Goal: Information Seeking & Learning: Learn about a topic

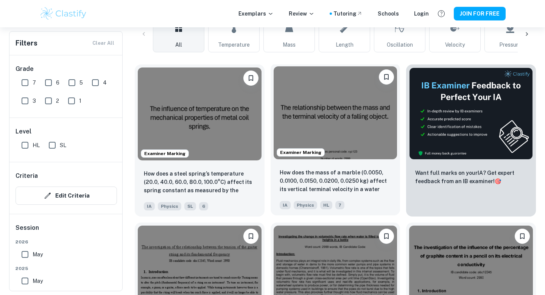
scroll to position [203, 0]
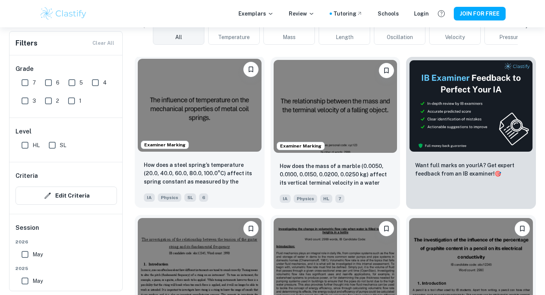
click at [226, 112] on img at bounding box center [200, 105] width 124 height 93
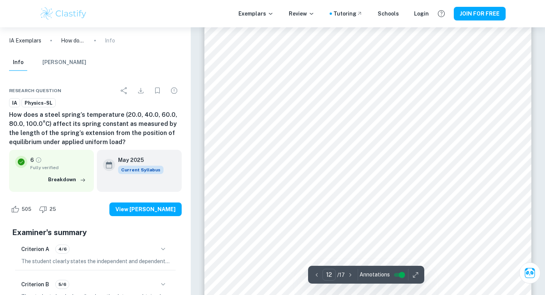
scroll to position [5308, 0]
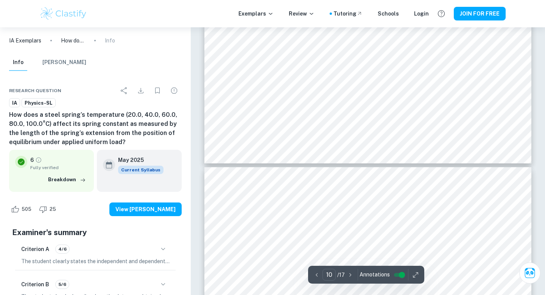
type input "11"
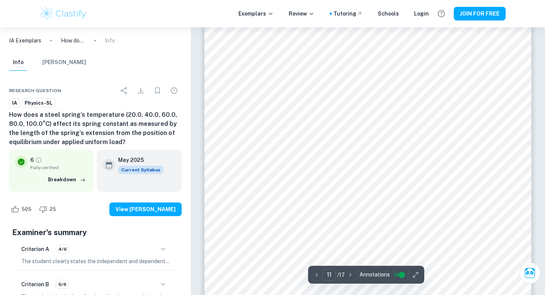
scroll to position [4995, 0]
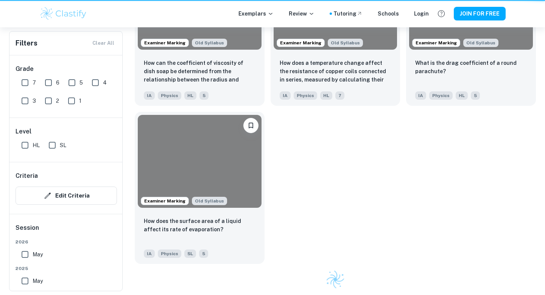
scroll to position [203, 0]
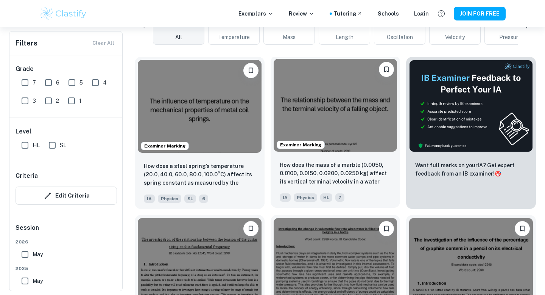
click at [353, 128] on img at bounding box center [336, 105] width 124 height 93
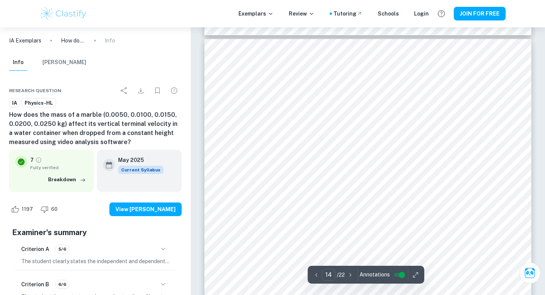
scroll to position [6216, 0]
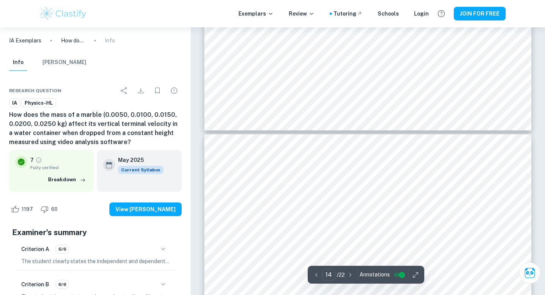
type input "13"
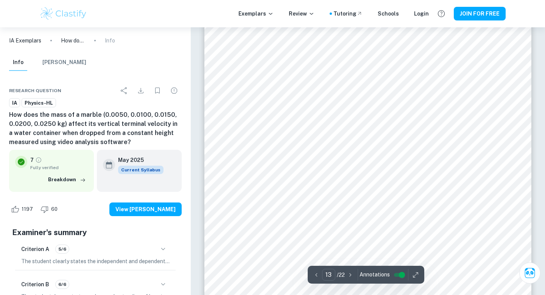
scroll to position [5930, 0]
